Goal: Complete application form

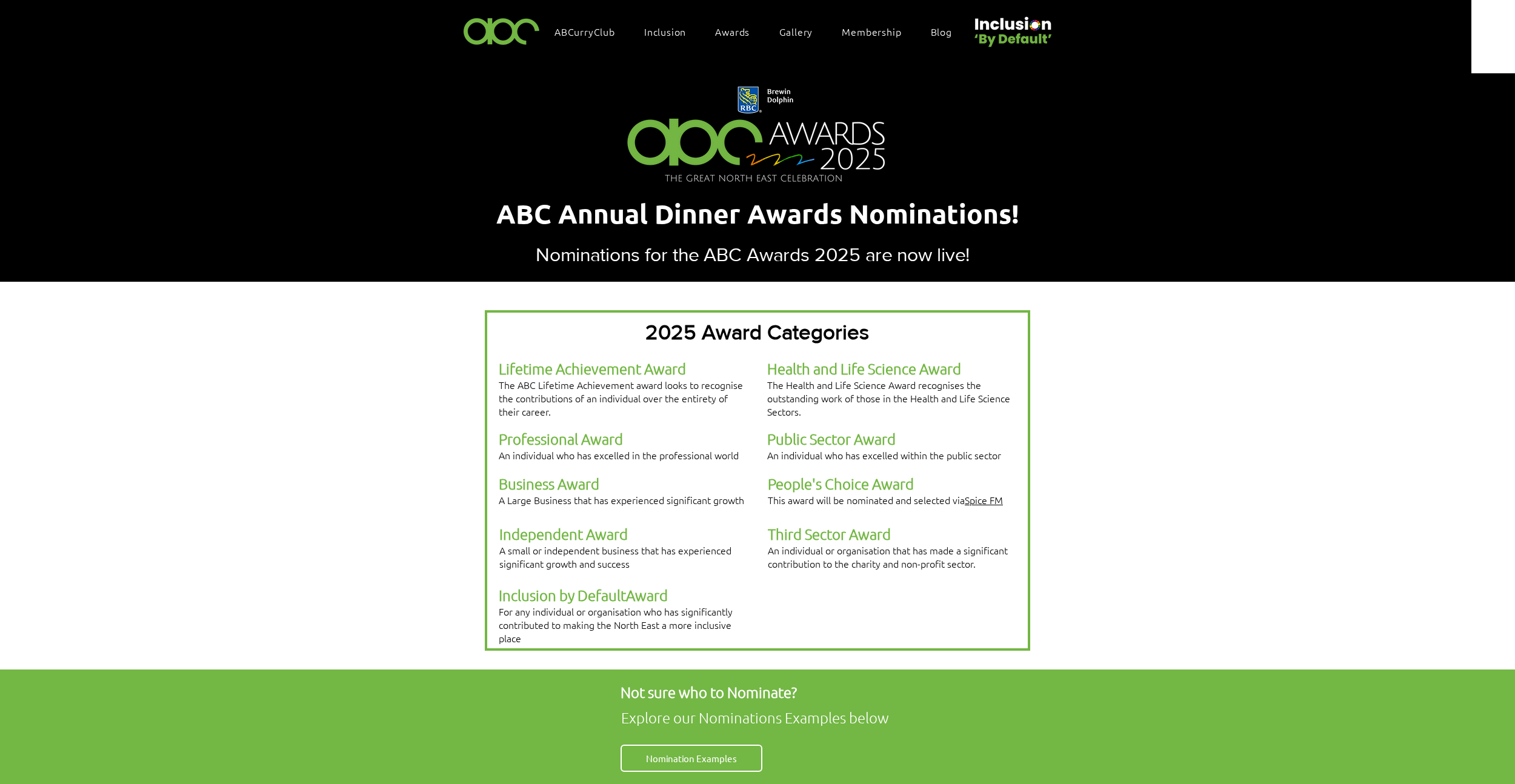
scroll to position [27, 0]
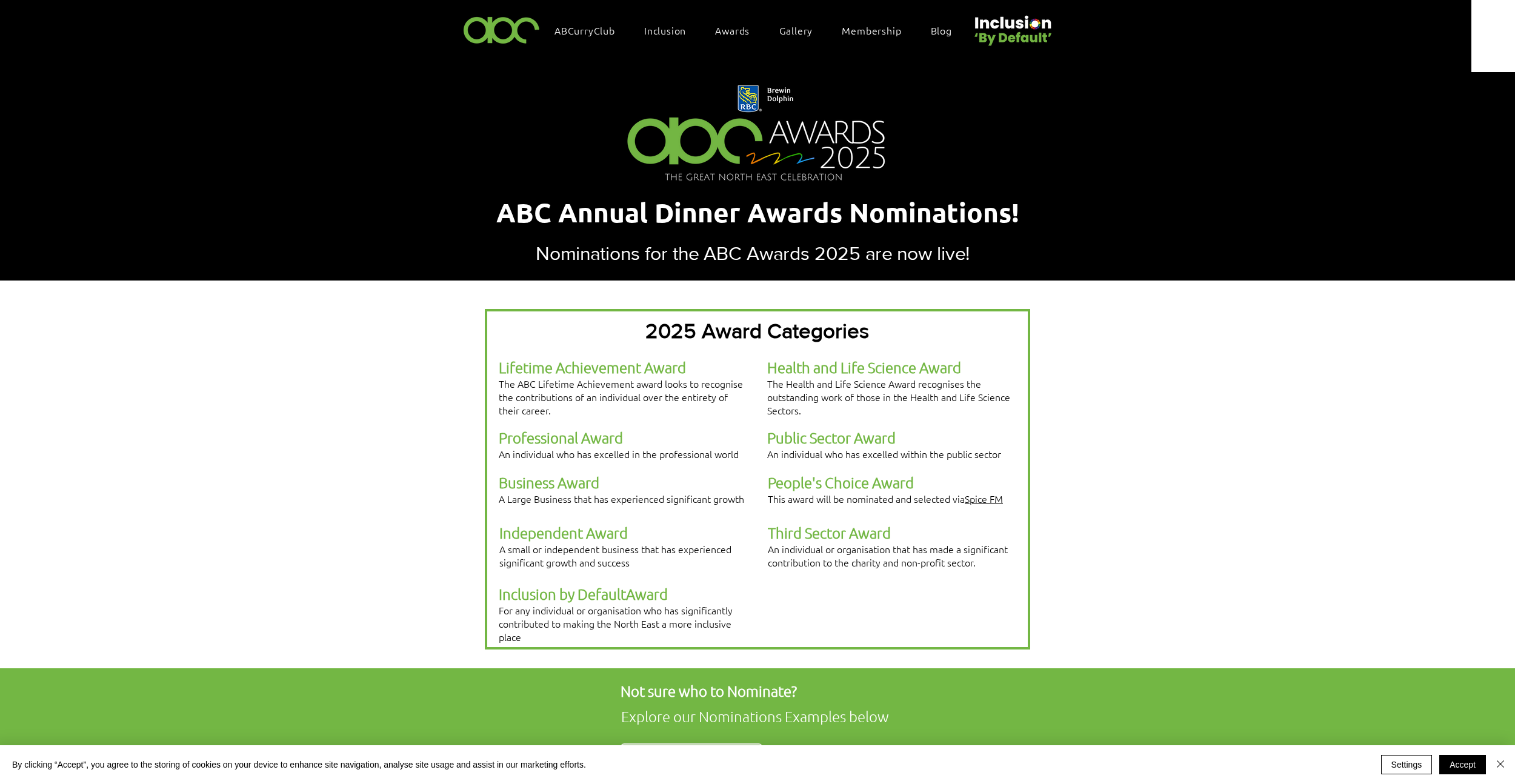
click at [637, 584] on span "Award" at bounding box center [647, 593] width 42 height 18
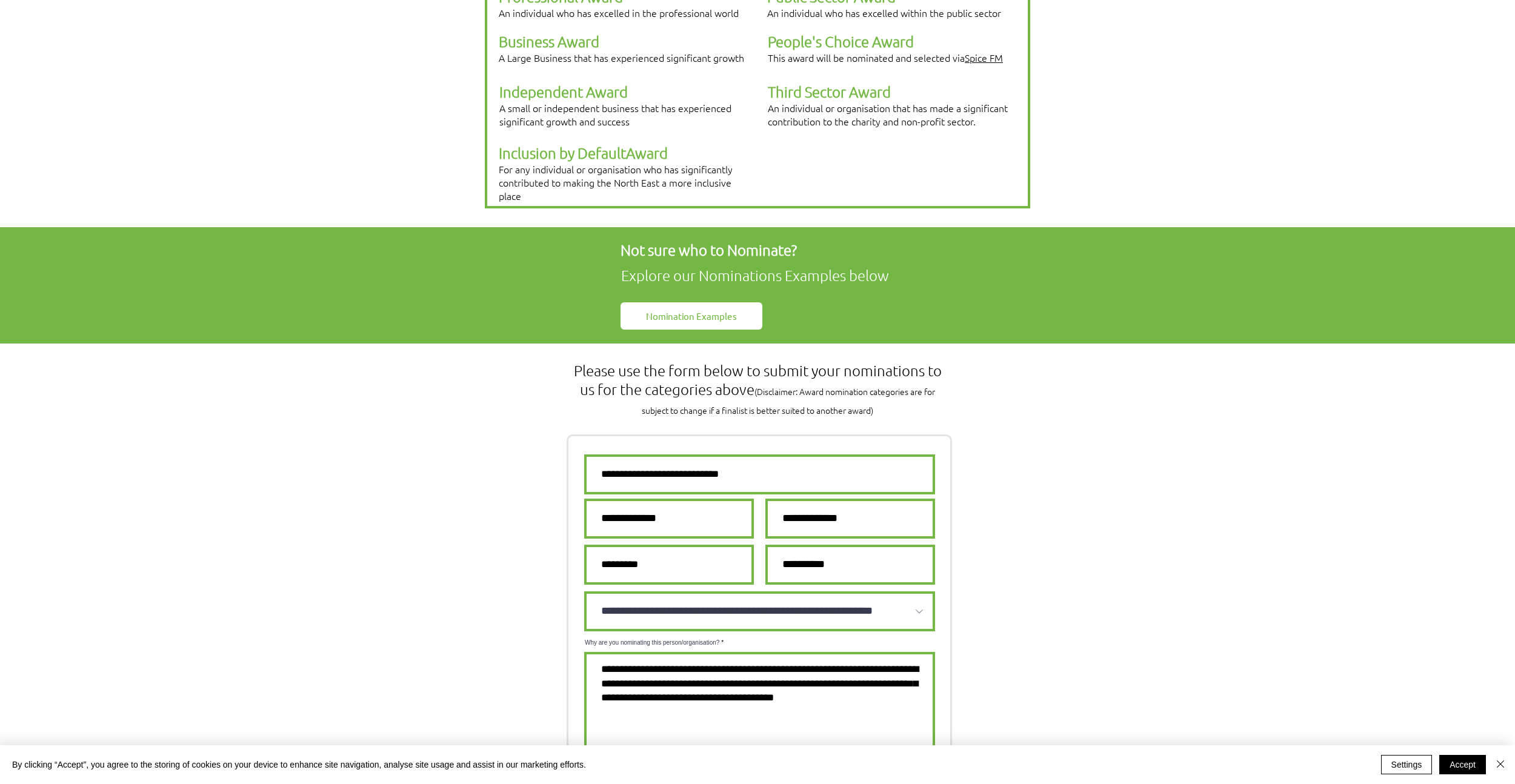
scroll to position [469, 0]
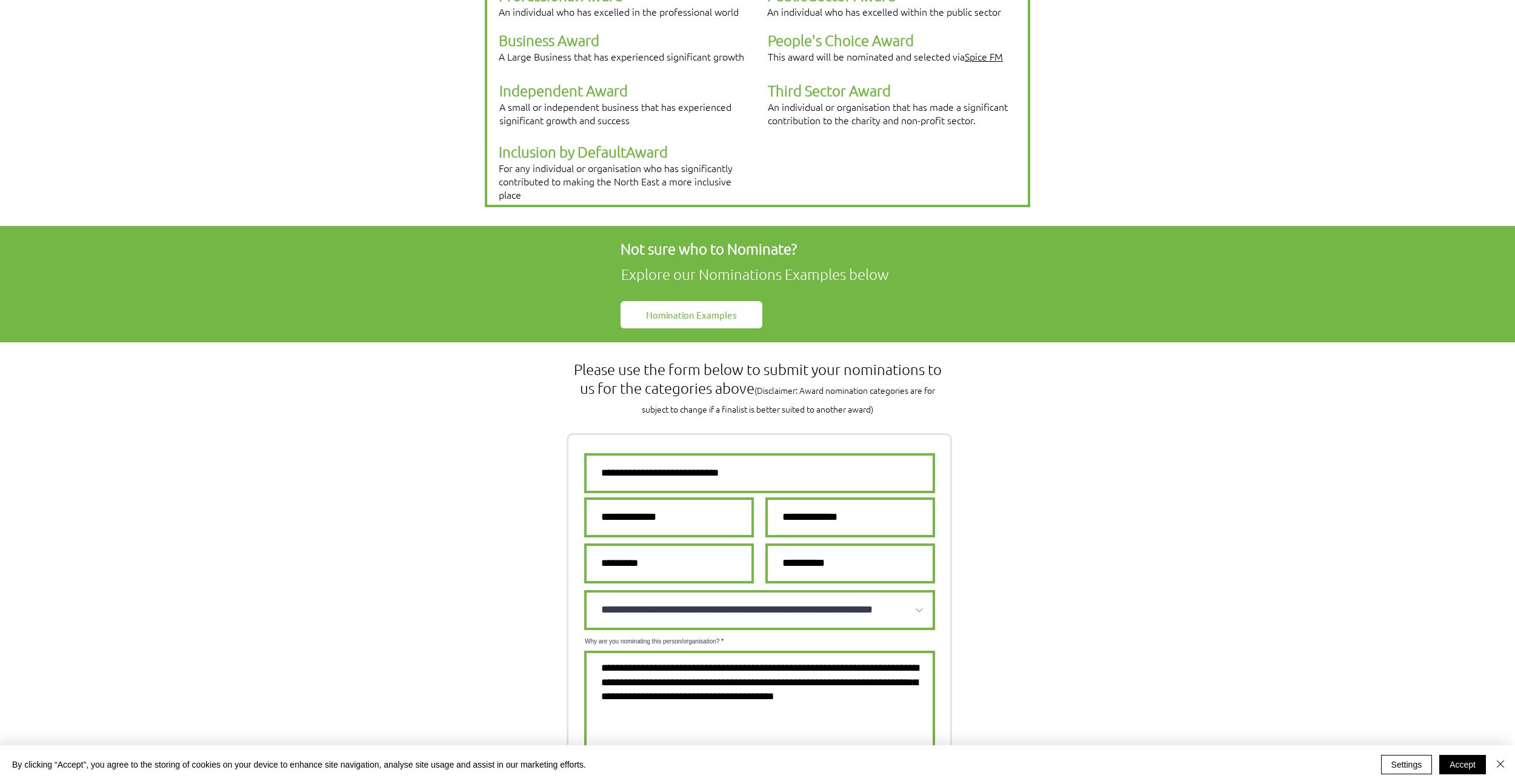
click at [726, 308] on span "Nomination Examples" at bounding box center [692, 315] width 91 height 13
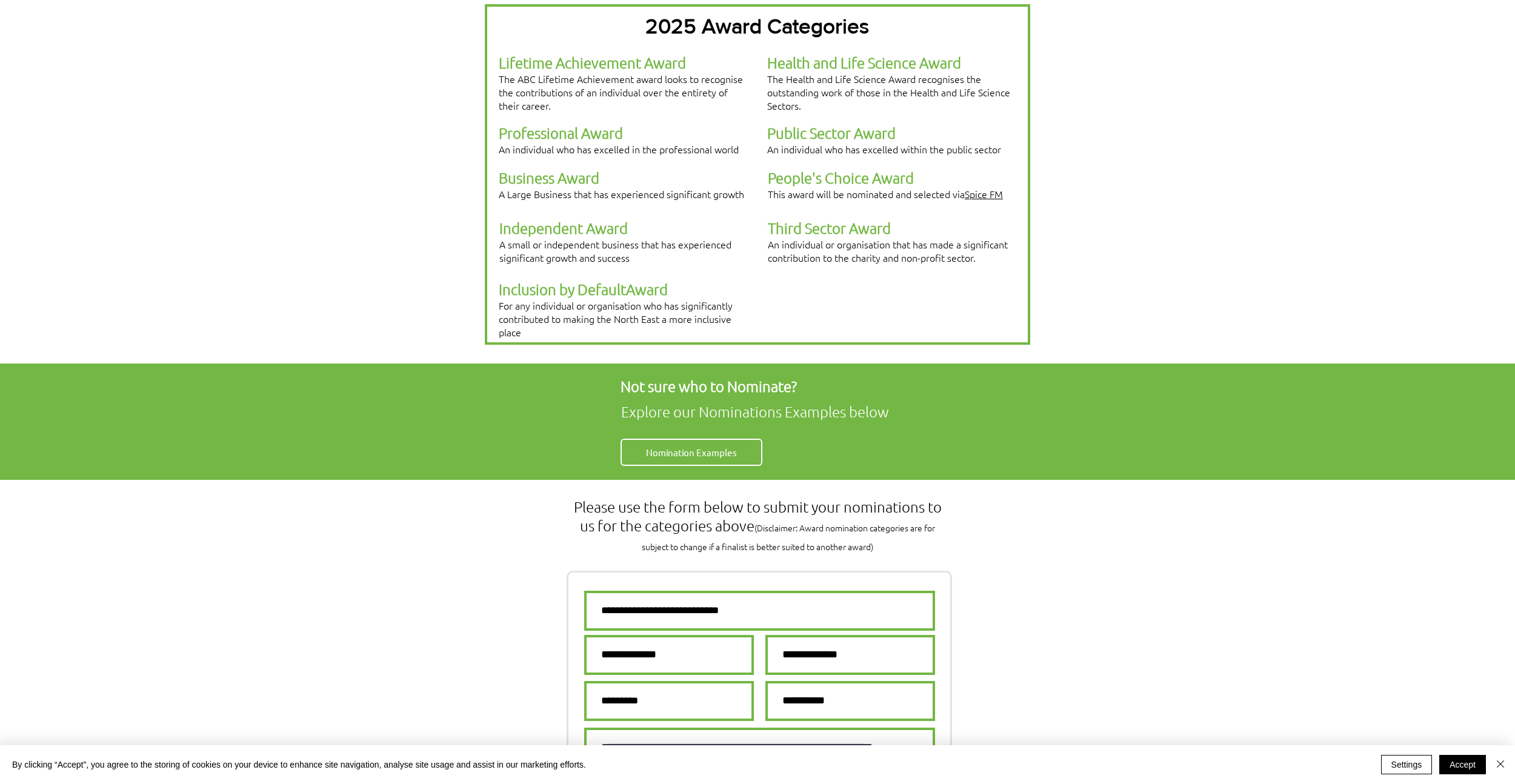
scroll to position [218, 0]
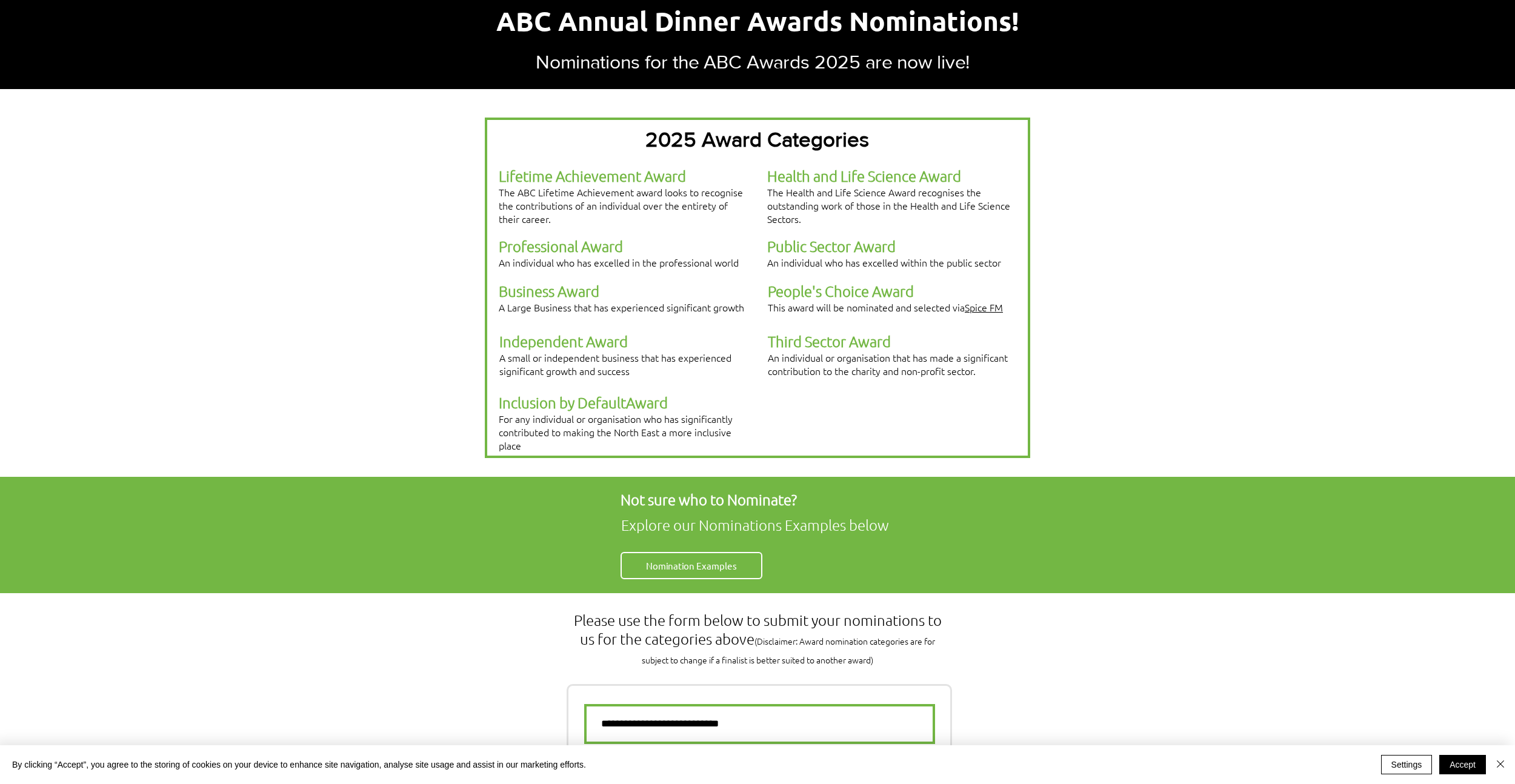
click at [797, 332] on span "Third Sector Award" at bounding box center [829, 341] width 123 height 18
click at [834, 281] on span "People's Choice Award" at bounding box center [841, 290] width 146 height 18
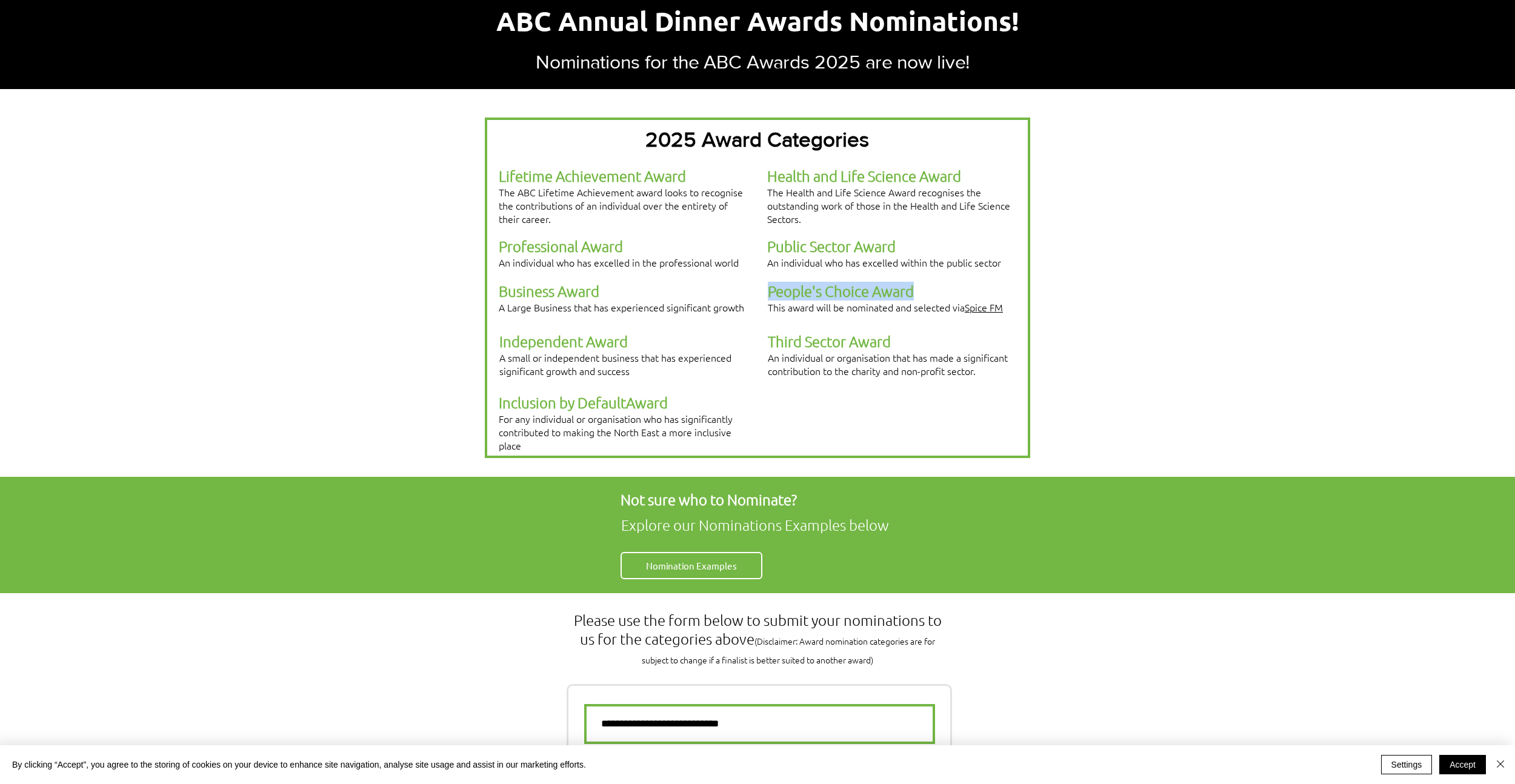
click at [834, 281] on span "People's Choice Award" at bounding box center [841, 290] width 146 height 18
click at [828, 237] on span "Public Sector Award" at bounding box center [831, 245] width 129 height 18
click at [614, 362] on div at bounding box center [758, 287] width 546 height 341
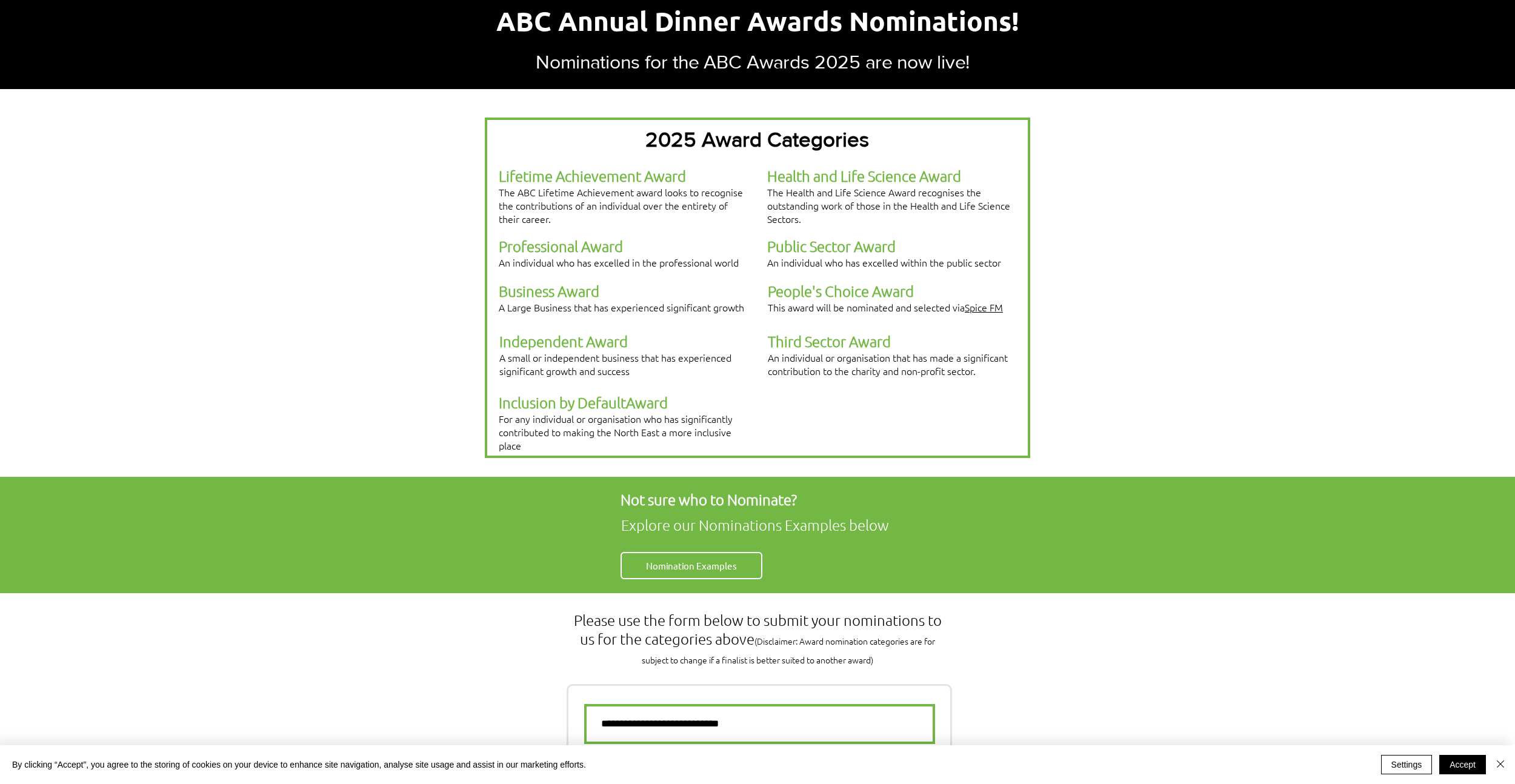
click at [614, 362] on div at bounding box center [758, 287] width 546 height 341
drag, startPoint x: 612, startPoint y: 374, endPoint x: 664, endPoint y: 382, distance: 52.6
click at [664, 393] on div "Inclusion by D efault Award For any individual or organisation who has signific…" at bounding box center [622, 422] width 248 height 59
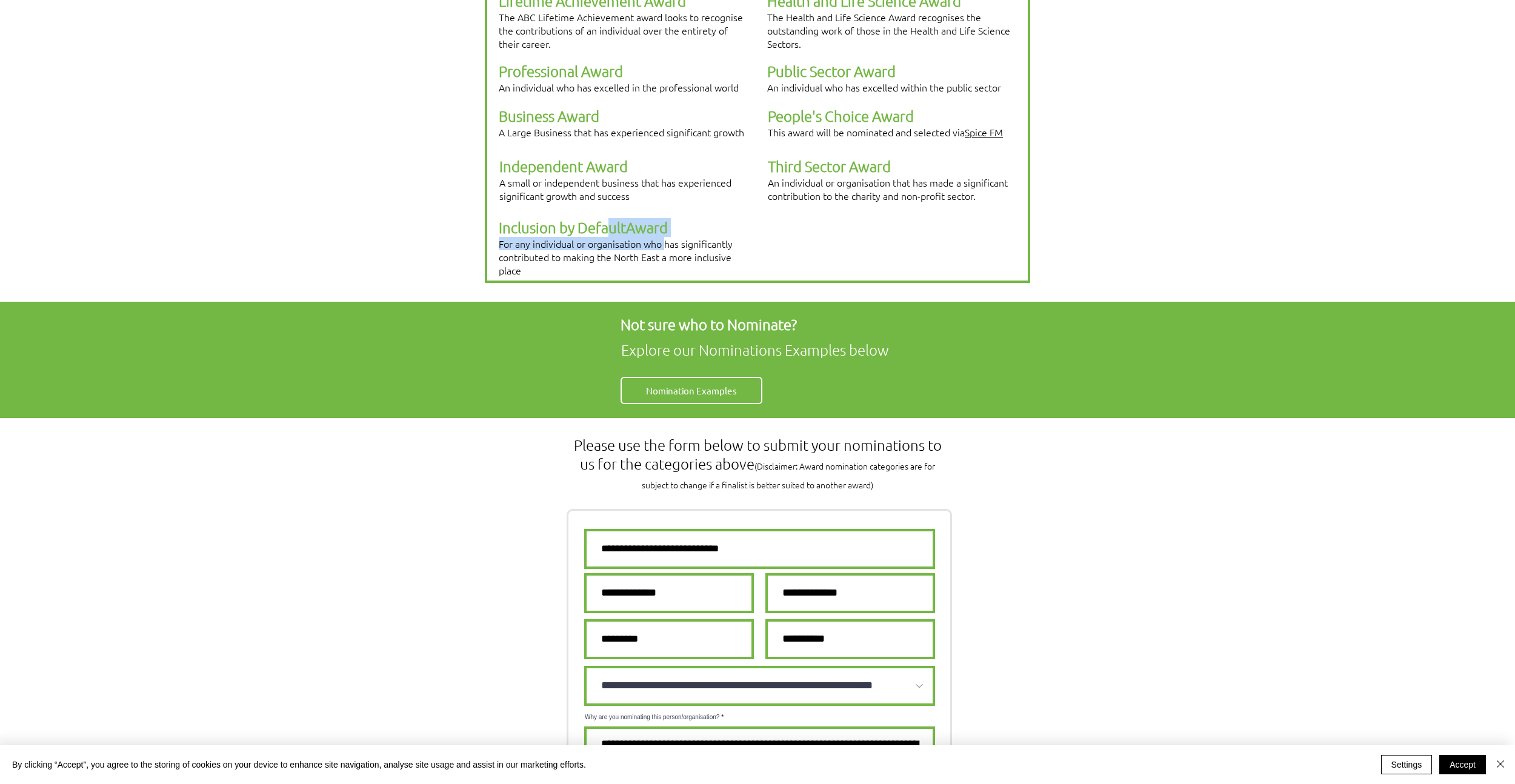
scroll to position [399, 0]
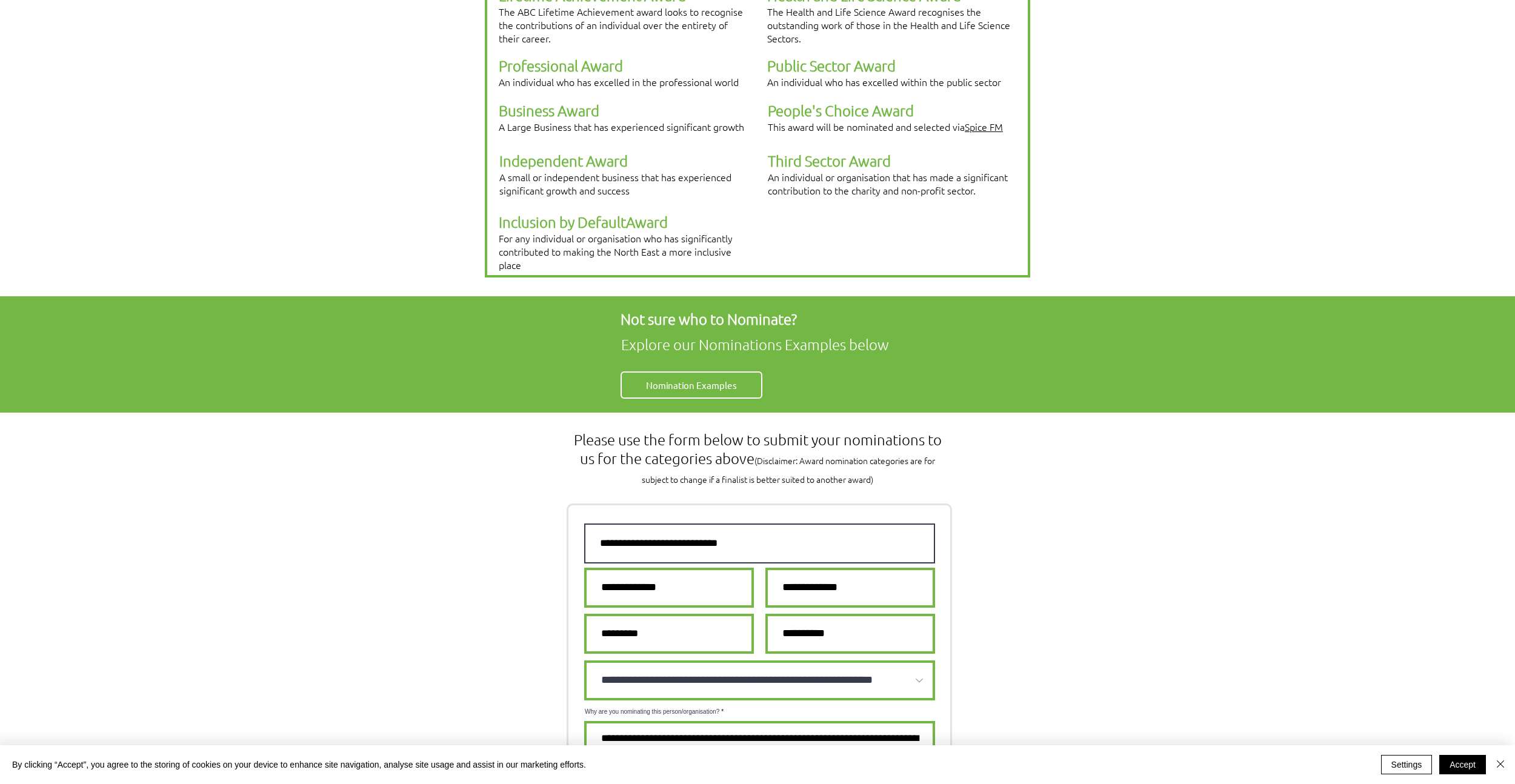
click at [658, 524] on input "text" at bounding box center [759, 543] width 351 height 40
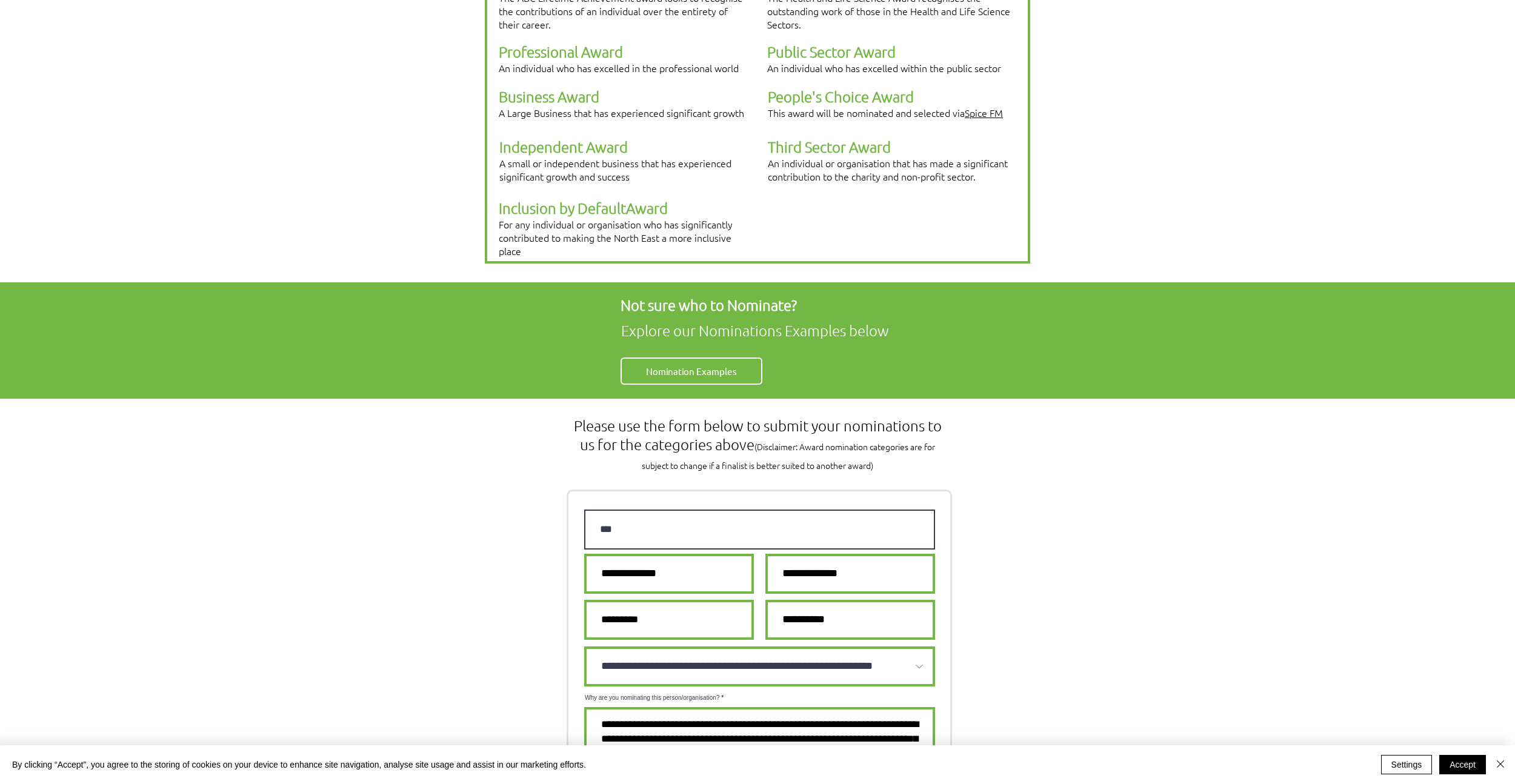
type input "**********"
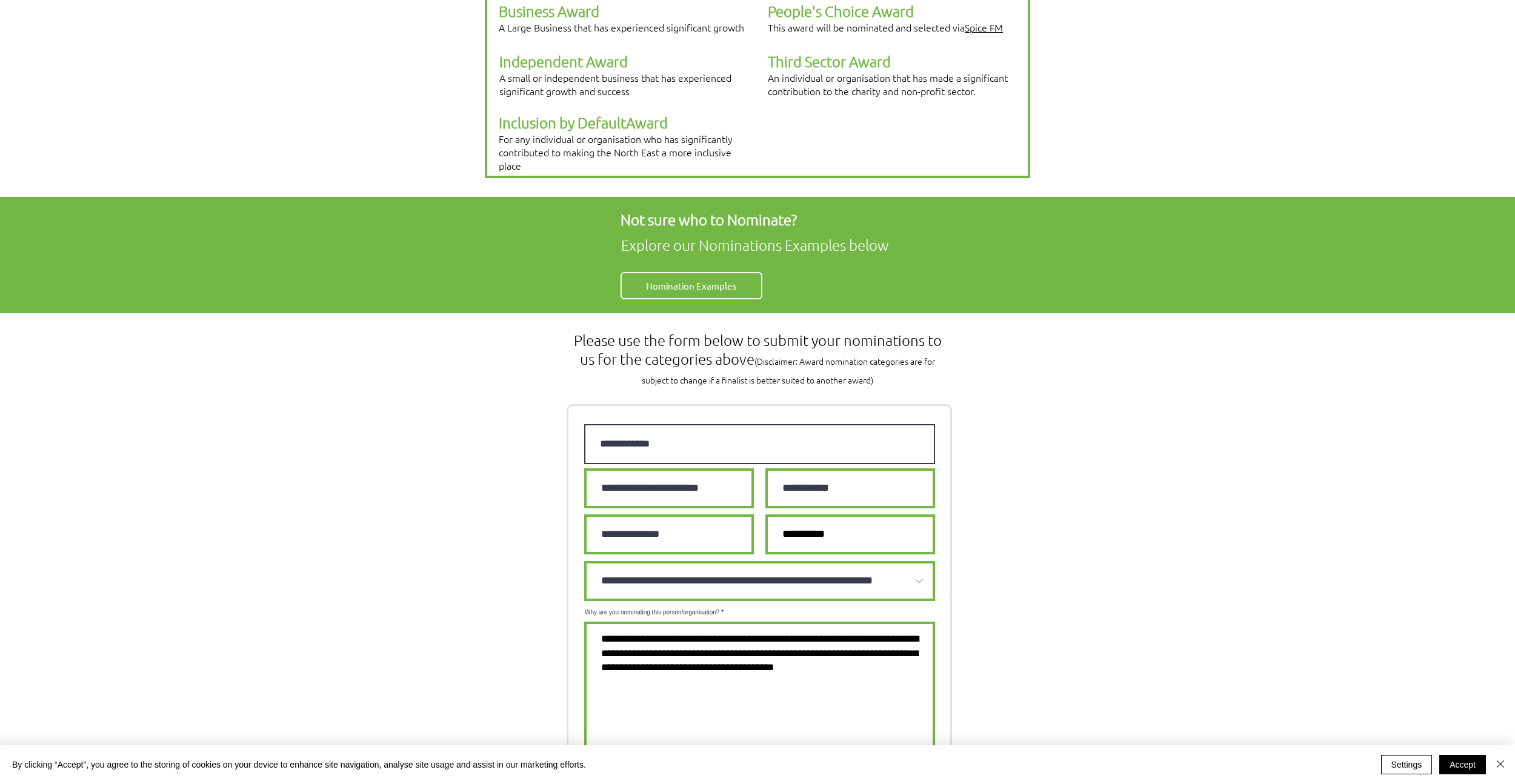
scroll to position [573, 0]
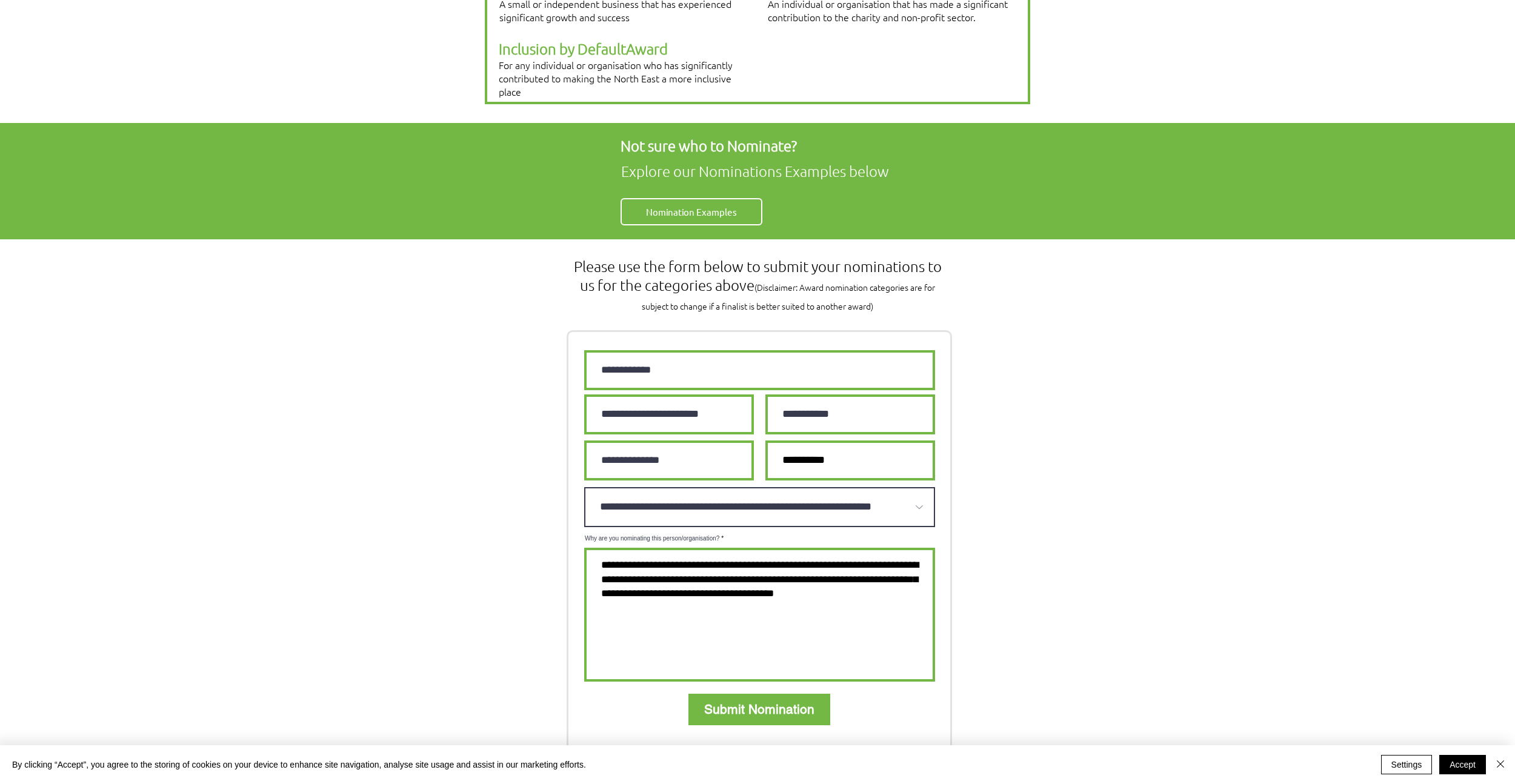
click at [772, 487] on select "**********" at bounding box center [759, 506] width 351 height 40
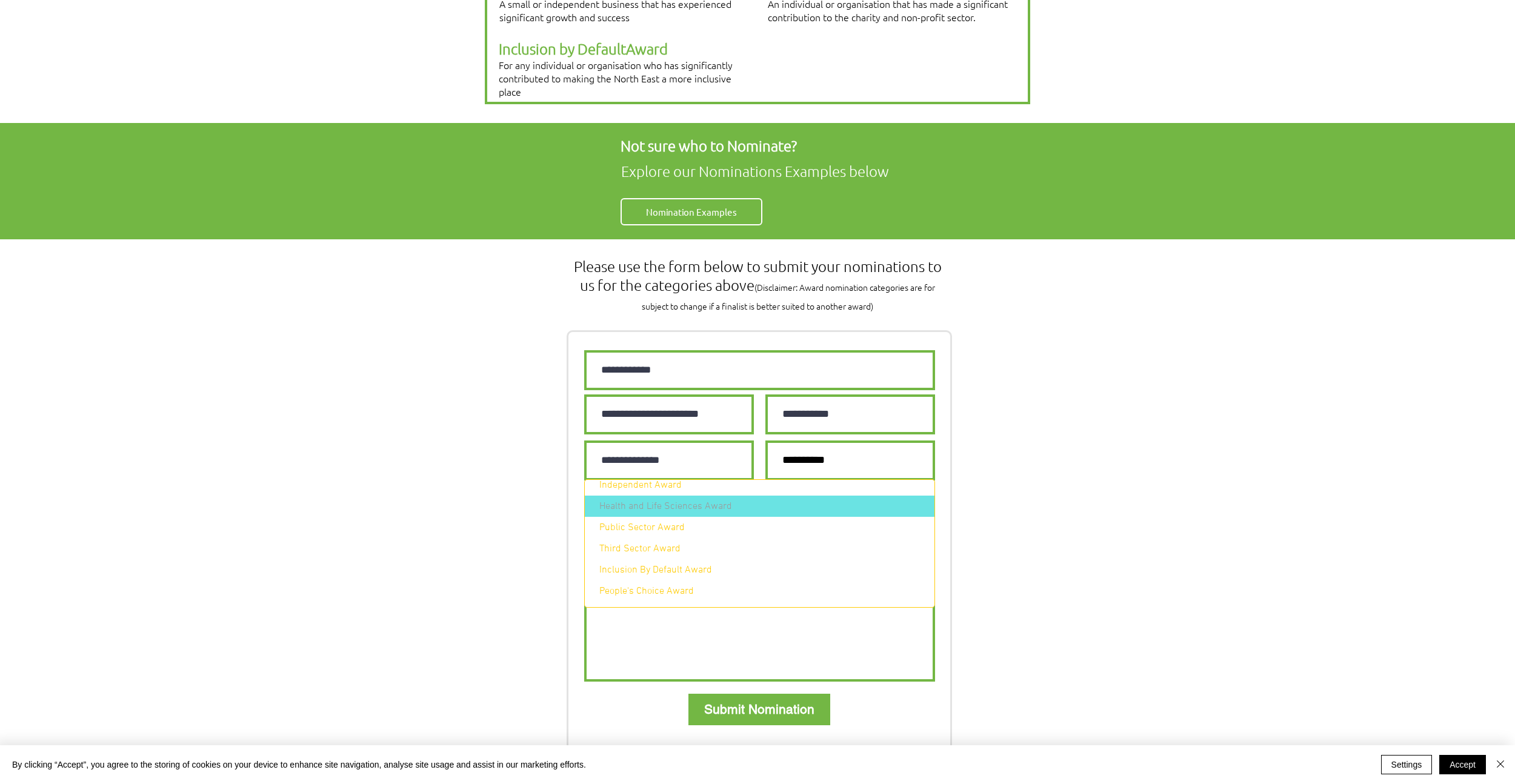
scroll to position [70, 0]
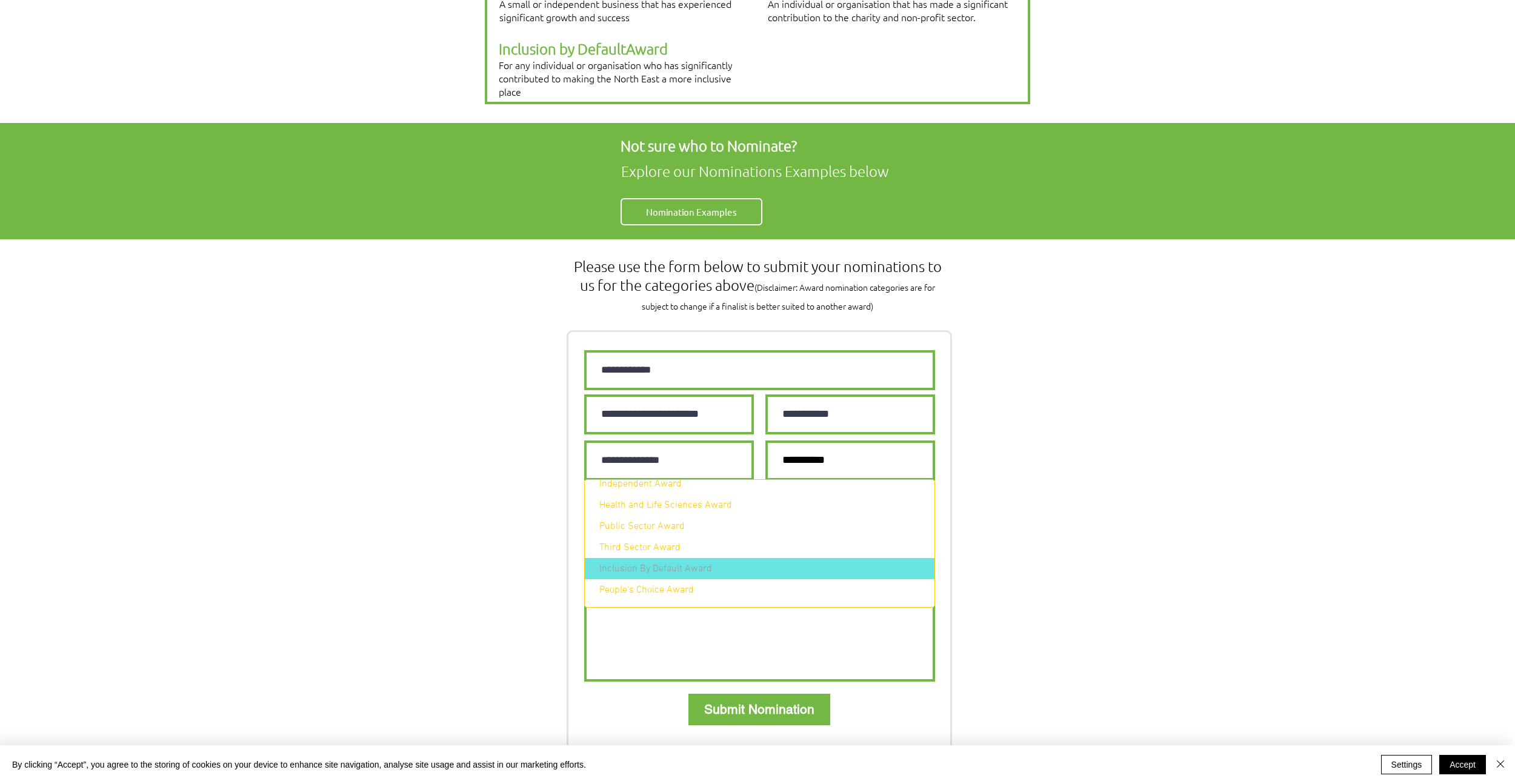
click at [719, 562] on div "Inclusion By Default Award" at bounding box center [759, 568] width 349 height 21
select select "**********"
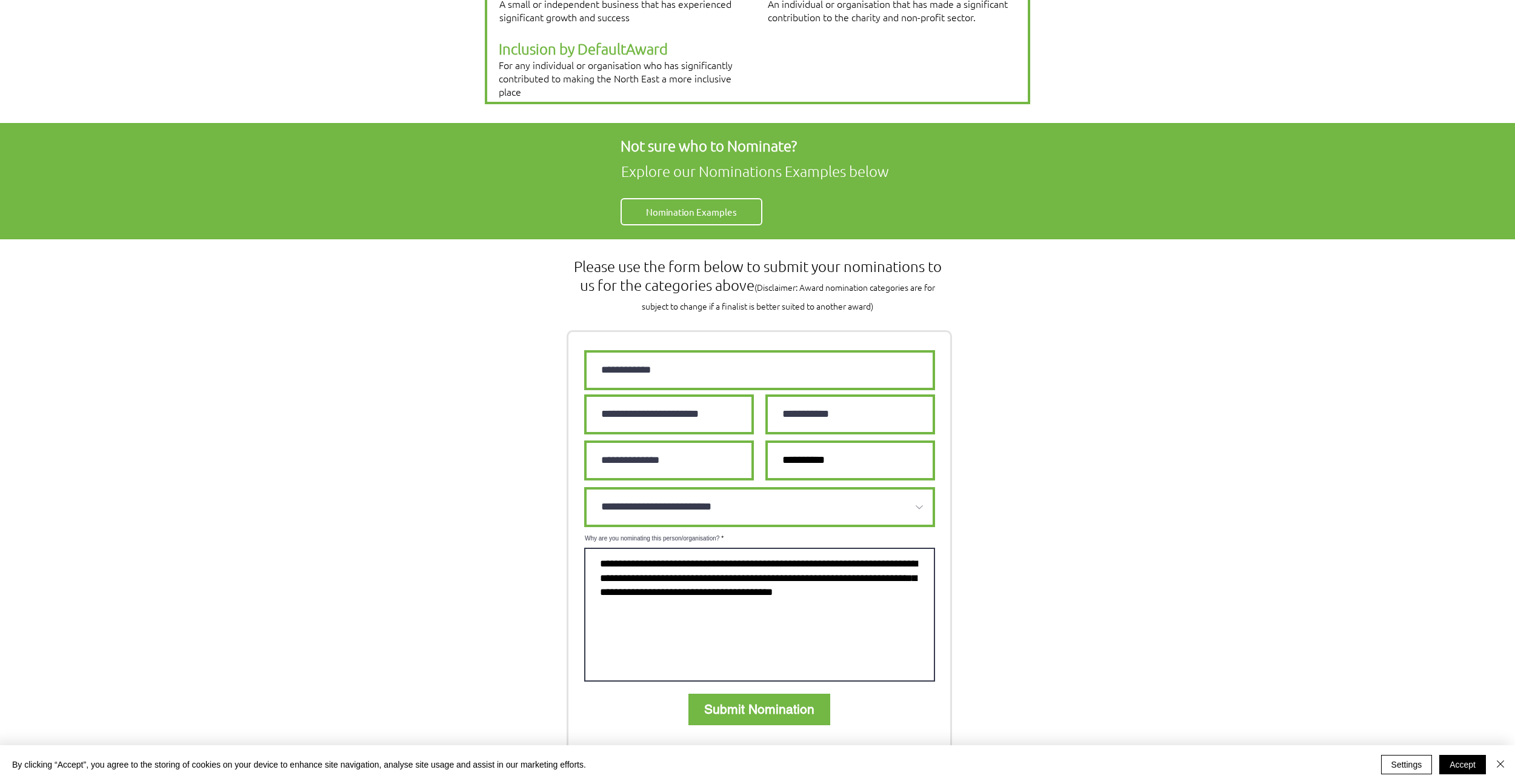
click at [621, 547] on textarea "Why are you nominating this person/organisation?" at bounding box center [759, 614] width 351 height 134
drag, startPoint x: 601, startPoint y: 521, endPoint x: 870, endPoint y: 555, distance: 271.1
click at [900, 558] on textarea "Why are you nominating this person/organisation?" at bounding box center [759, 614] width 351 height 134
drag, startPoint x: 880, startPoint y: 550, endPoint x: 674, endPoint y: 521, distance: 208.0
click at [674, 547] on textarea "Why are you nominating this person/organisation?" at bounding box center [759, 614] width 351 height 134
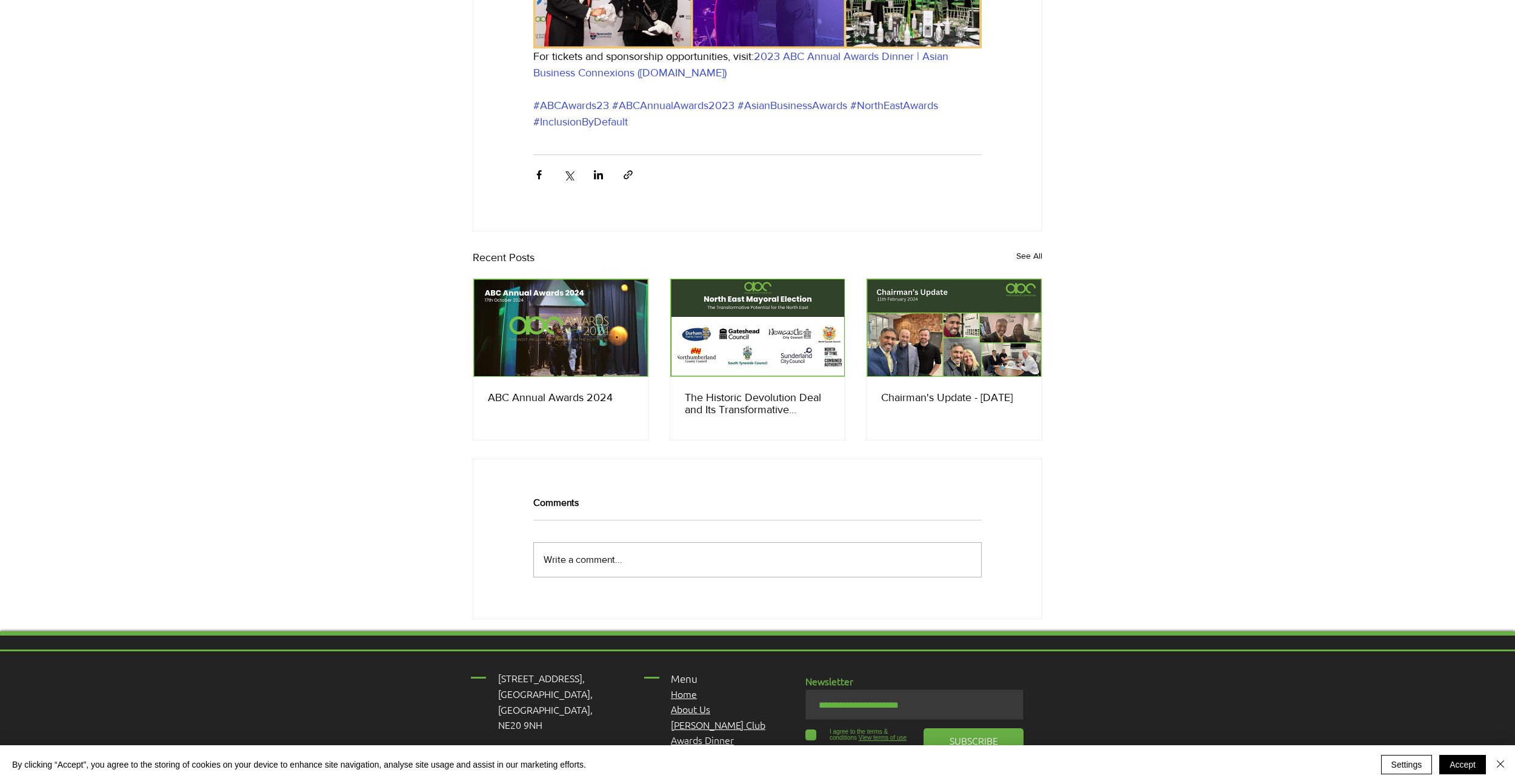
scroll to position [2202, 0]
